Goal: Register for event/course

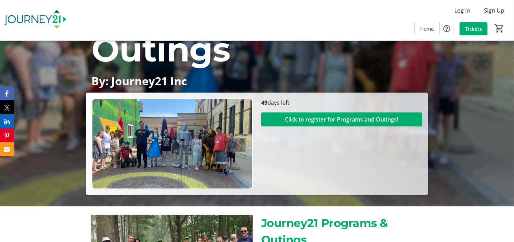
scroll to position [104, 0]
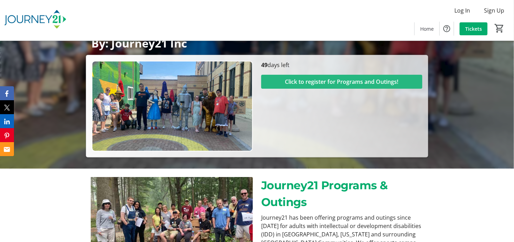
click at [352, 84] on span "Click to register for Programs and Outings!" at bounding box center [341, 81] width 113 height 8
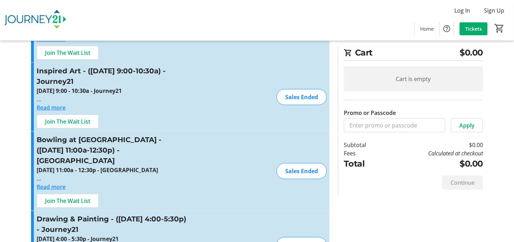
scroll to position [209, 0]
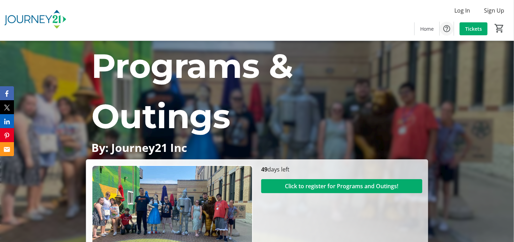
click at [442, 29] on span "Help" at bounding box center [447, 29] width 14 height 14
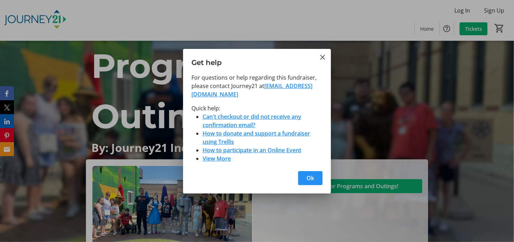
click at [305, 177] on span "button" at bounding box center [310, 178] width 24 height 17
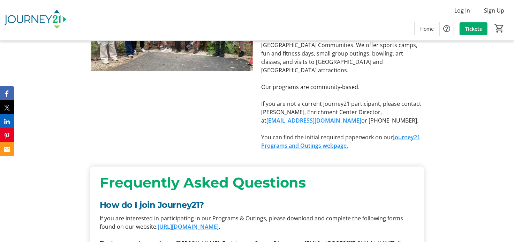
scroll to position [314, 0]
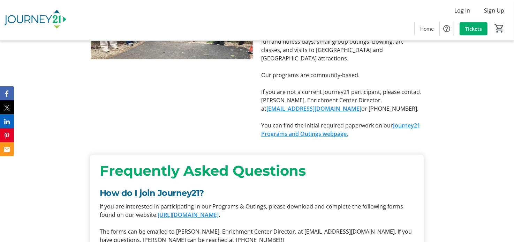
click at [314, 122] on link "Journey21 Programs and Outings webpage." at bounding box center [340, 129] width 159 height 16
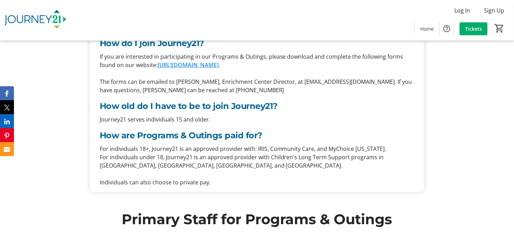
scroll to position [498, 0]
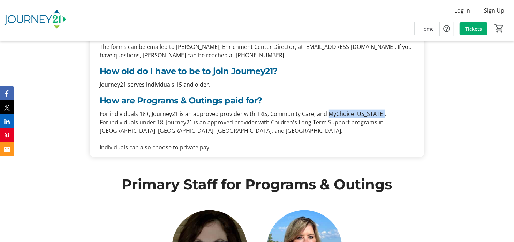
drag, startPoint x: 327, startPoint y: 104, endPoint x: 381, endPoint y: 107, distance: 54.6
click at [381, 110] on p "For individuals 18+, Journey21 is an approved provider with: IRIS, Community Ca…" at bounding box center [257, 114] width 315 height 8
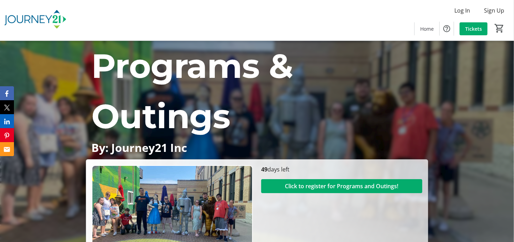
click at [279, 16] on div "Log In Sign Up Home Tickets 0" at bounding box center [257, 20] width 514 height 40
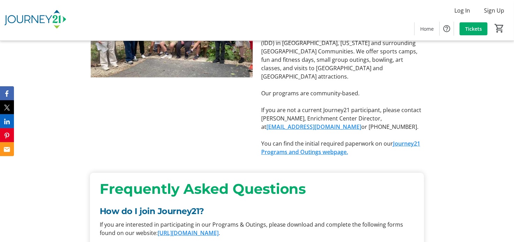
scroll to position [314, 0]
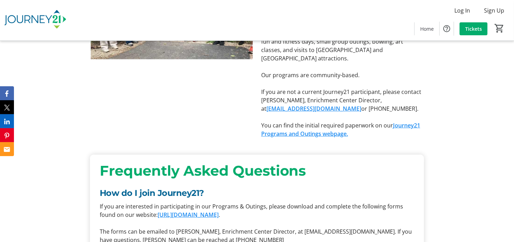
click at [157, 104] on div at bounding box center [171, 53] width 163 height 170
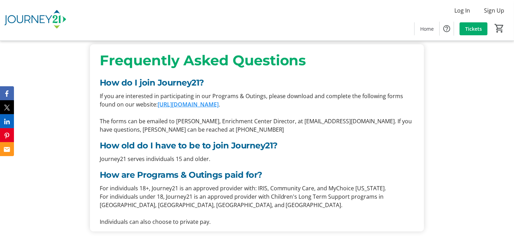
scroll to position [453, 0]
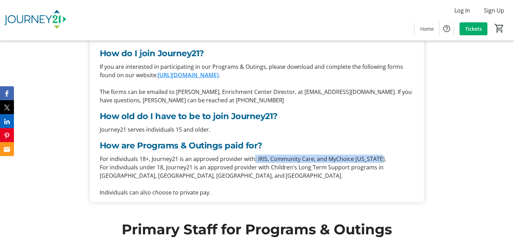
drag, startPoint x: 253, startPoint y: 149, endPoint x: 380, endPoint y: 148, distance: 126.7
click at [380, 155] on p "For individuals 18+, Journey21 is an approved provider with: IRIS, Community Ca…" at bounding box center [257, 159] width 315 height 8
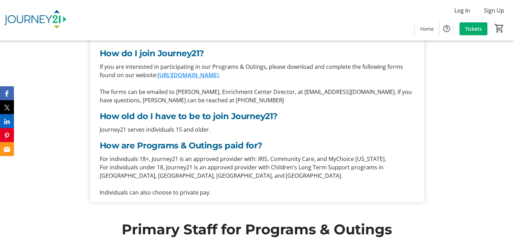
drag, startPoint x: 380, startPoint y: 148, endPoint x: 433, endPoint y: 144, distance: 53.2
click at [433, 144] on div "Frequently Asked Questions How do I join Journey21? If you are interested in pa…" at bounding box center [257, 109] width 514 height 204
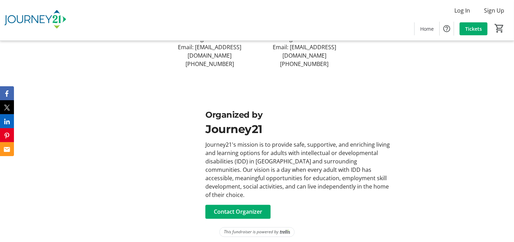
scroll to position [778, 0]
